Goal: Task Accomplishment & Management: Complete application form

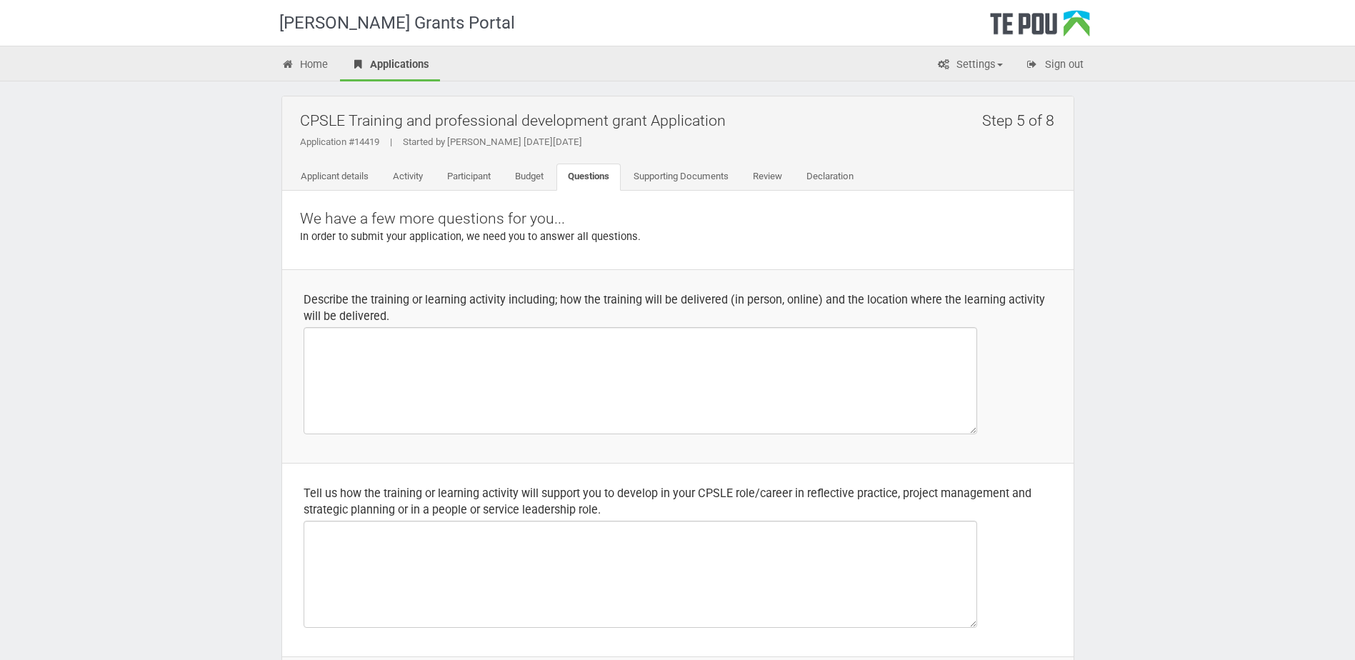
select select "Yes"
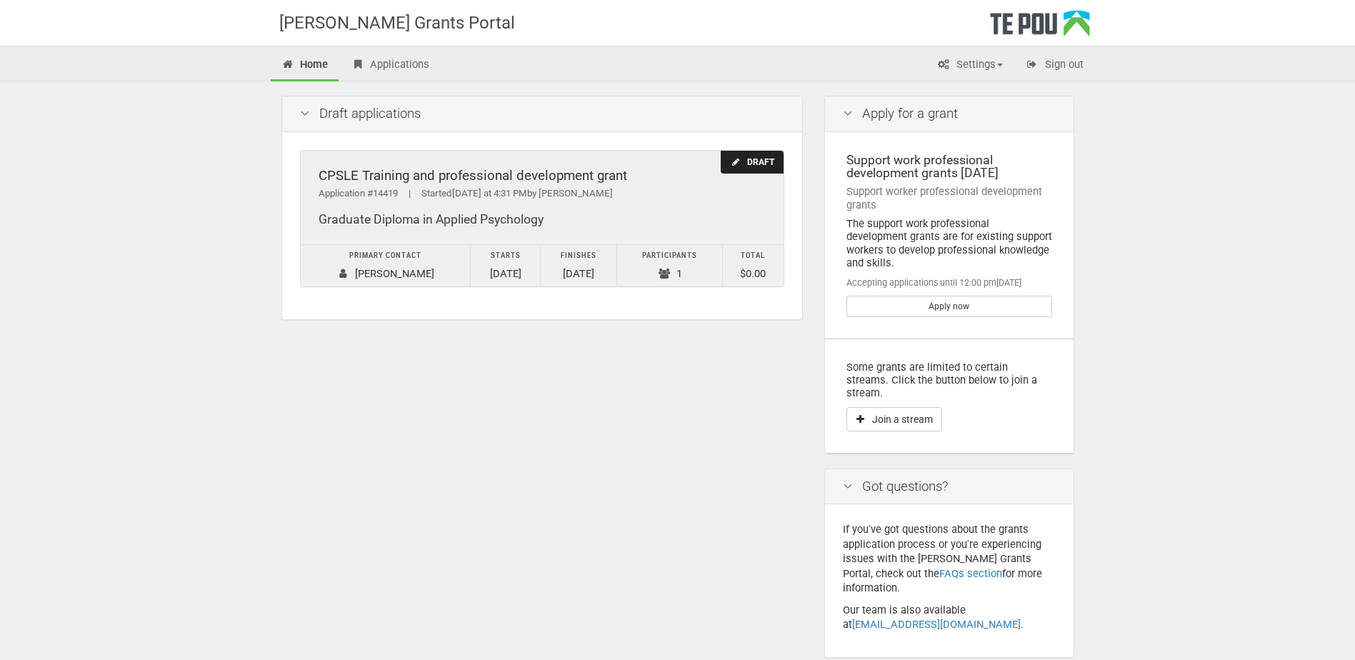
click at [384, 256] on div "Primary contact" at bounding box center [386, 256] width 156 height 15
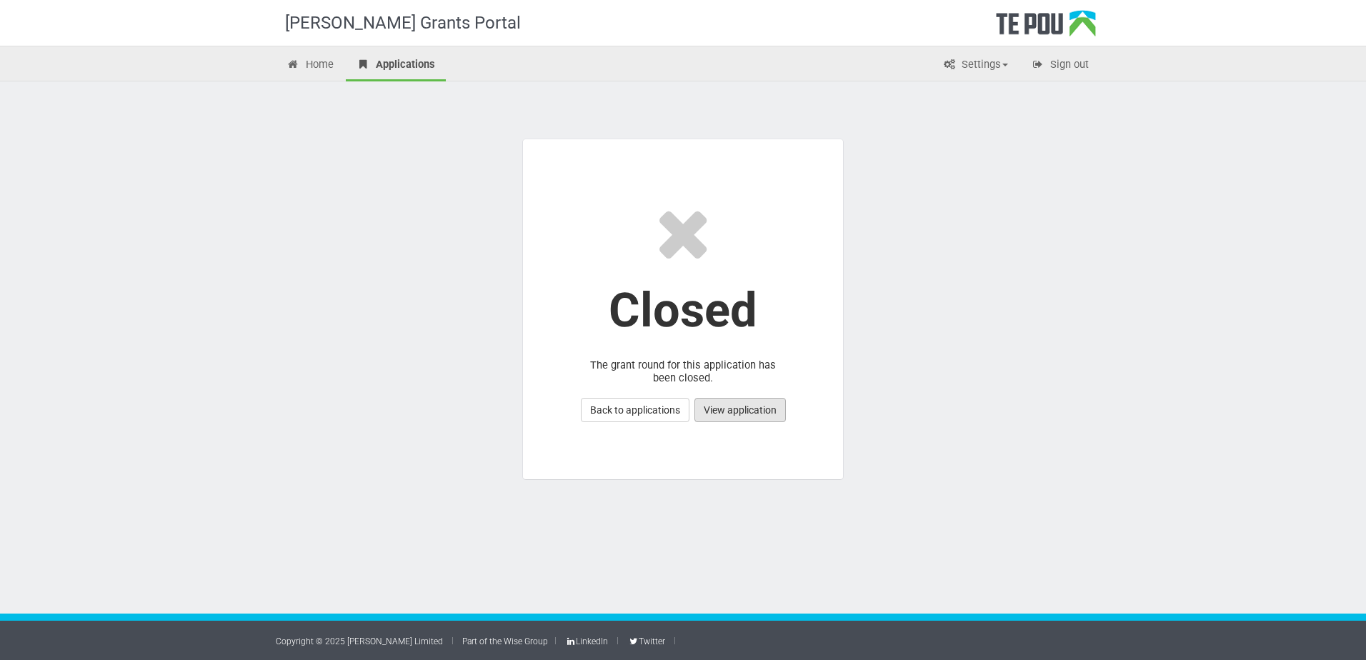
click at [729, 410] on link "View application" at bounding box center [739, 410] width 91 height 24
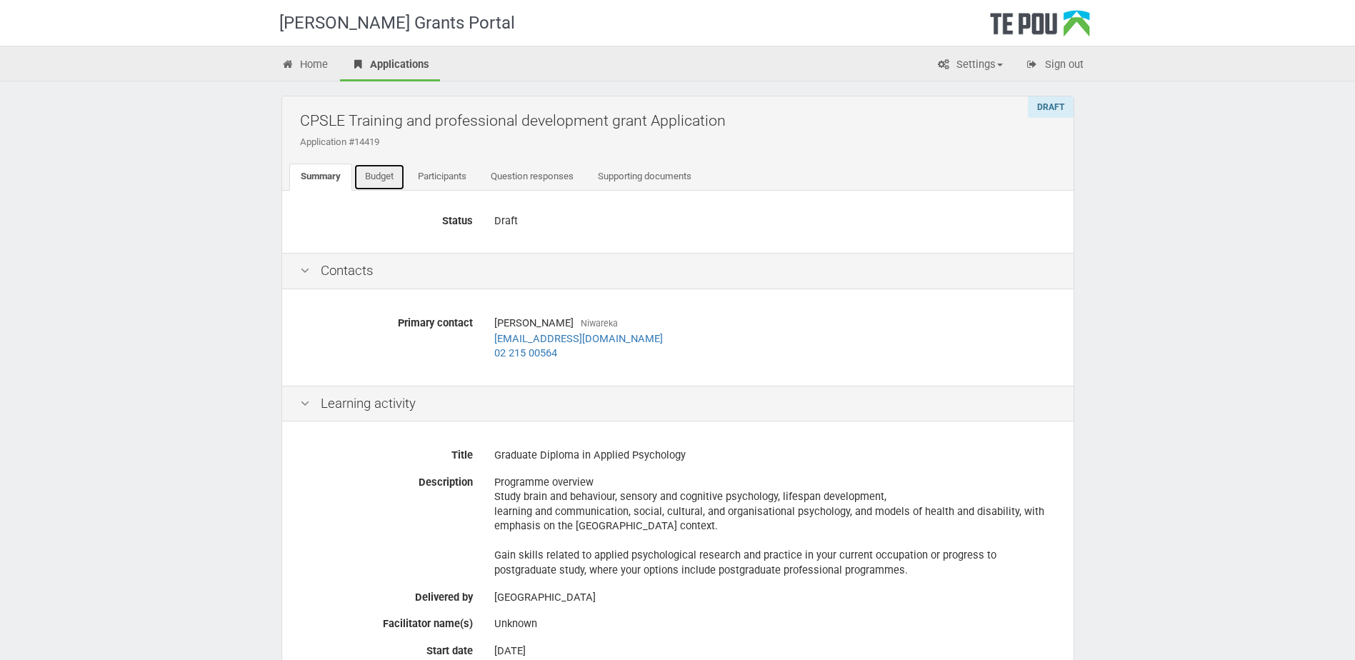
click at [391, 179] on link "Budget" at bounding box center [379, 177] width 51 height 27
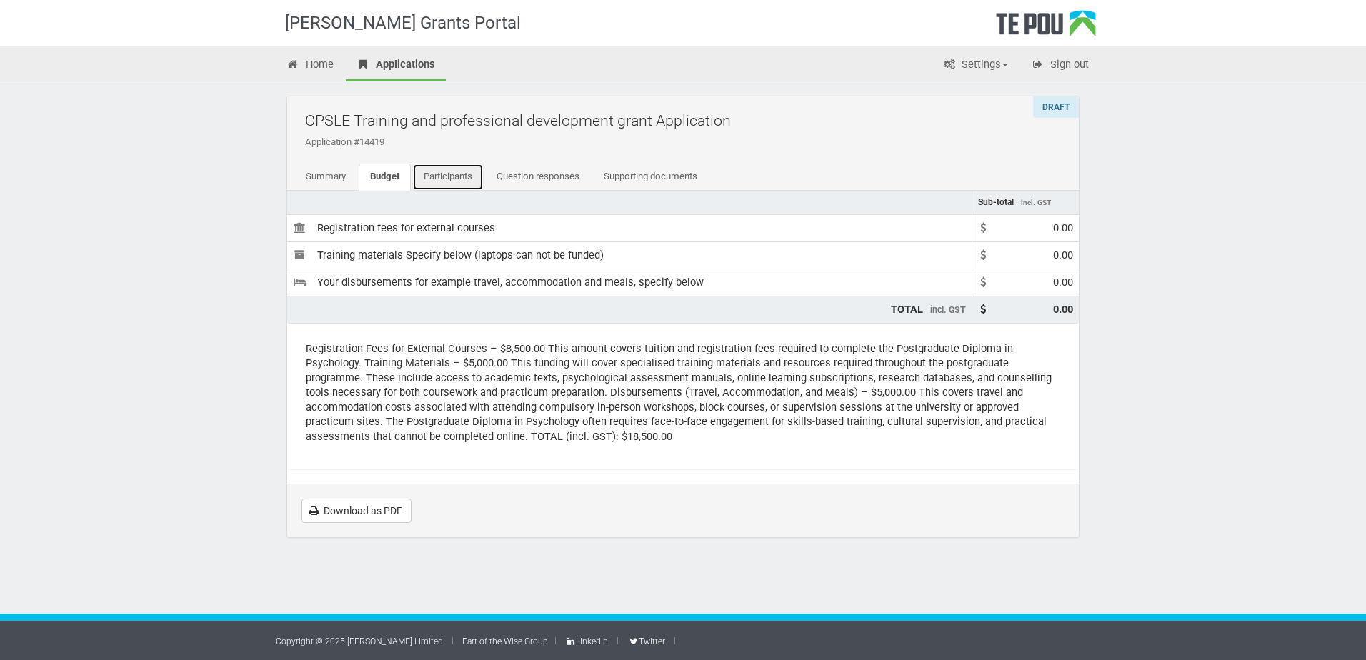
click at [446, 176] on link "Participants" at bounding box center [447, 177] width 71 height 27
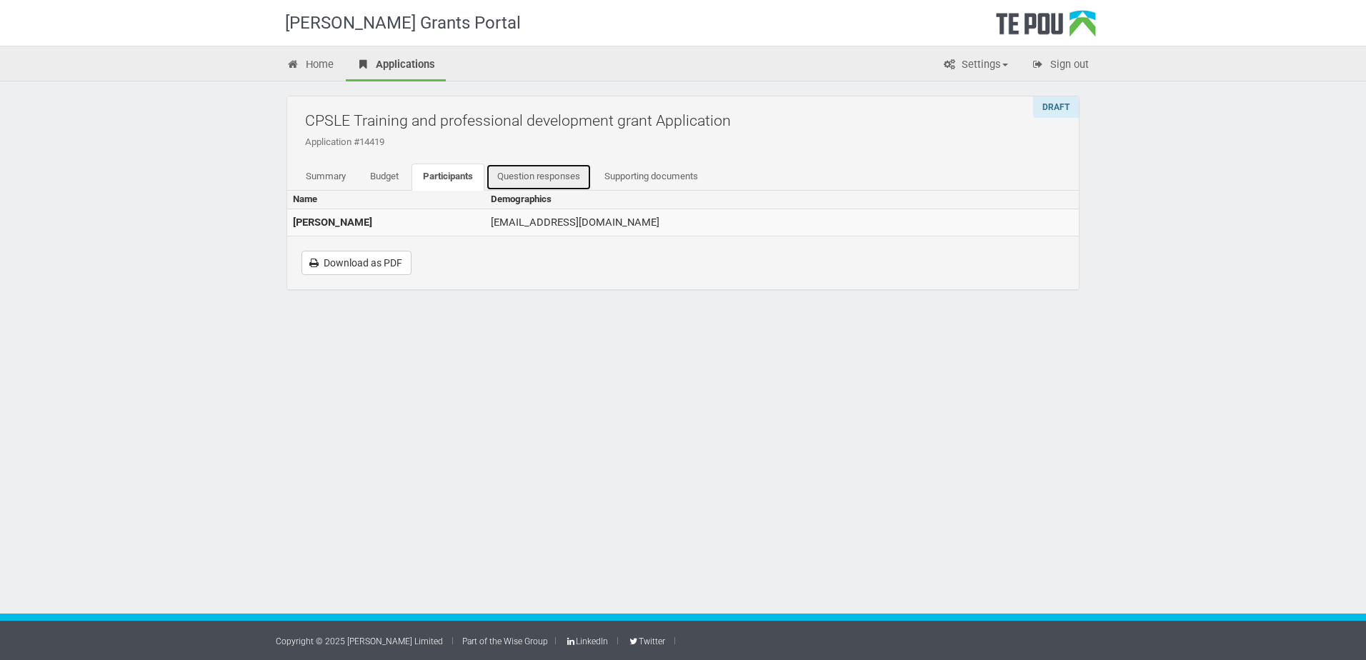
click at [524, 178] on link "Question responses" at bounding box center [539, 177] width 106 height 27
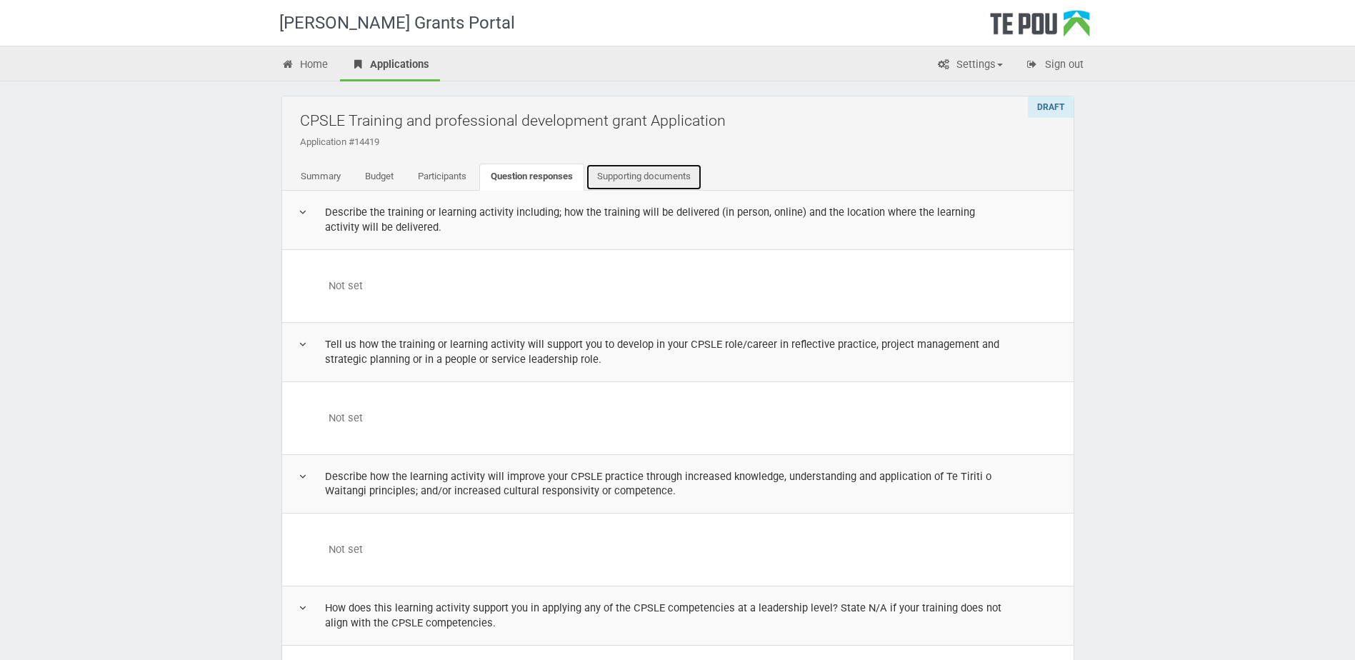
click at [659, 179] on link "Supporting documents" at bounding box center [644, 177] width 116 height 27
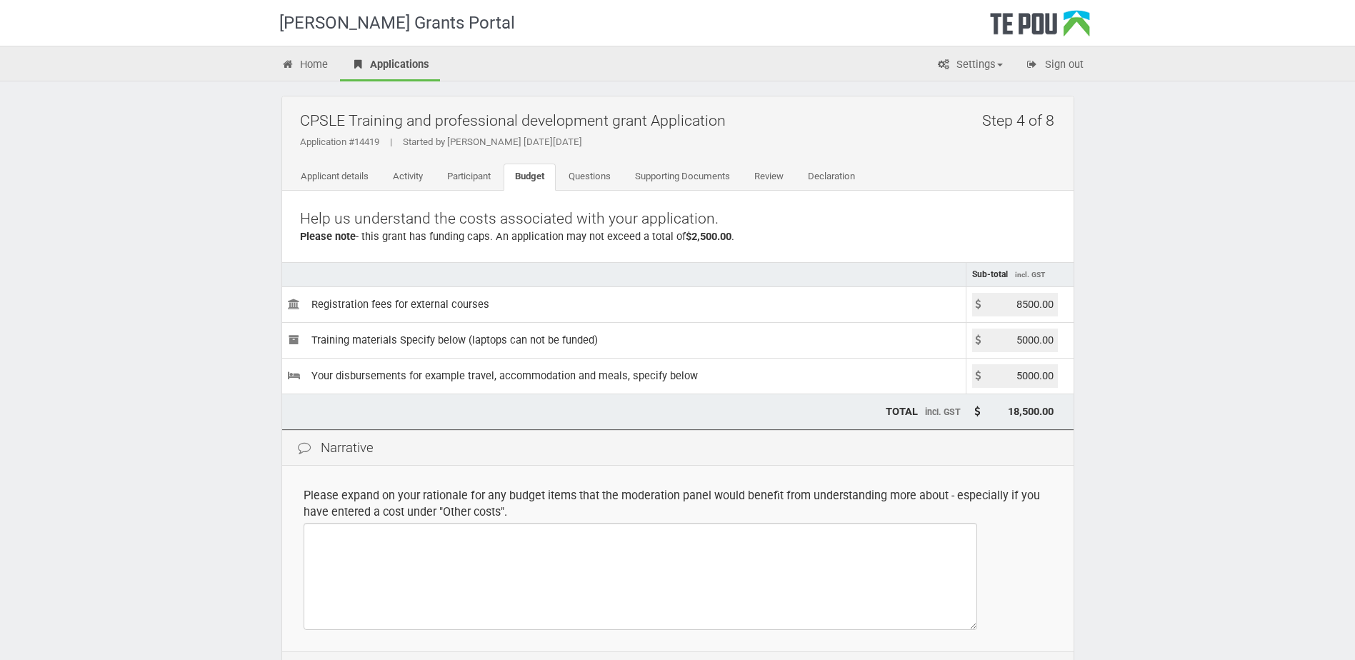
scroll to position [143, 0]
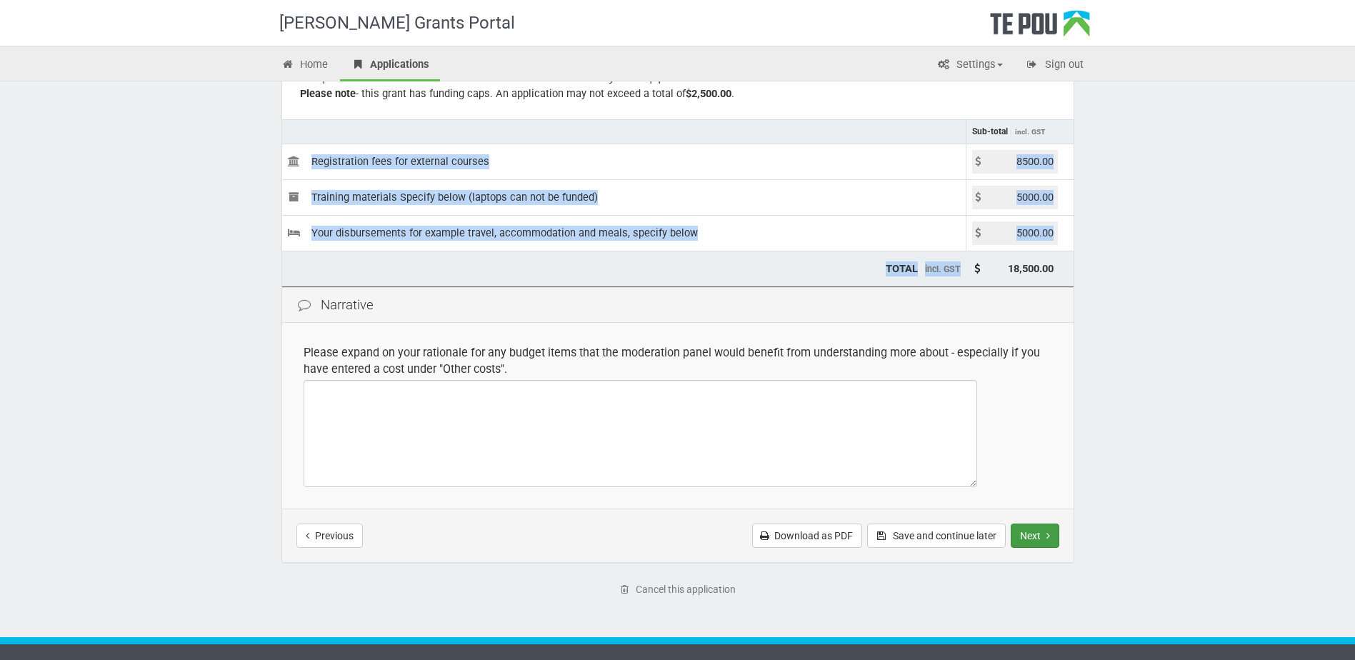
click at [1024, 525] on button "Next" at bounding box center [1035, 536] width 49 height 24
